Goal: Task Accomplishment & Management: Use online tool/utility

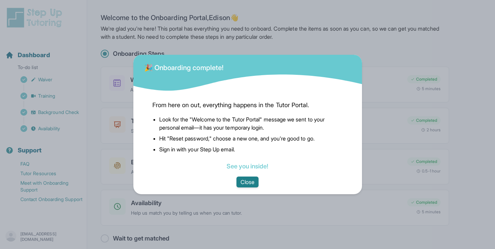
click at [244, 184] on button "Close" at bounding box center [248, 182] width 22 height 11
click at [248, 167] on link "See you inside!" at bounding box center [248, 166] width 42 height 7
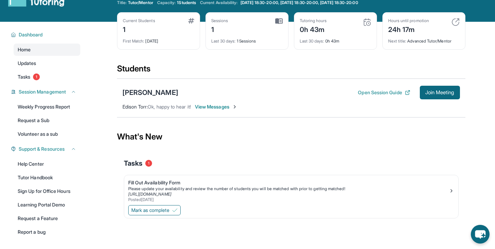
scroll to position [29, 0]
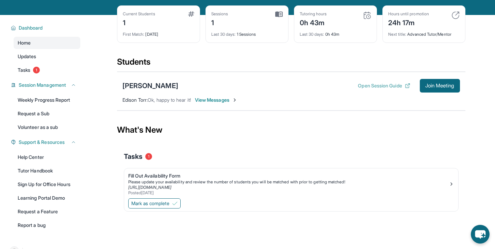
click at [380, 86] on button "Open Session Guide" at bounding box center [384, 85] width 52 height 7
click at [437, 84] on span "Join Meeting" at bounding box center [440, 86] width 29 height 4
